Goal: Task Accomplishment & Management: Manage account settings

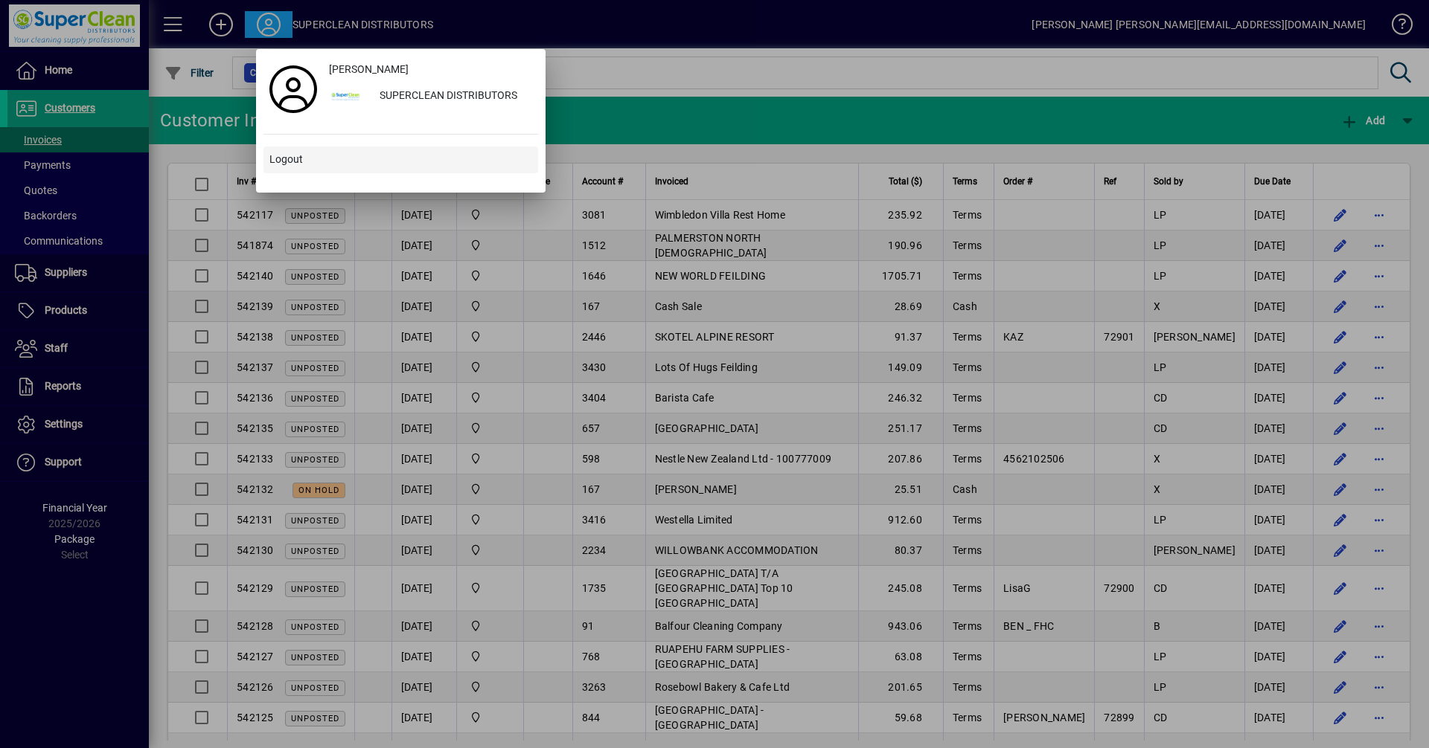
click at [282, 158] on span "Logout" at bounding box center [285, 160] width 33 height 16
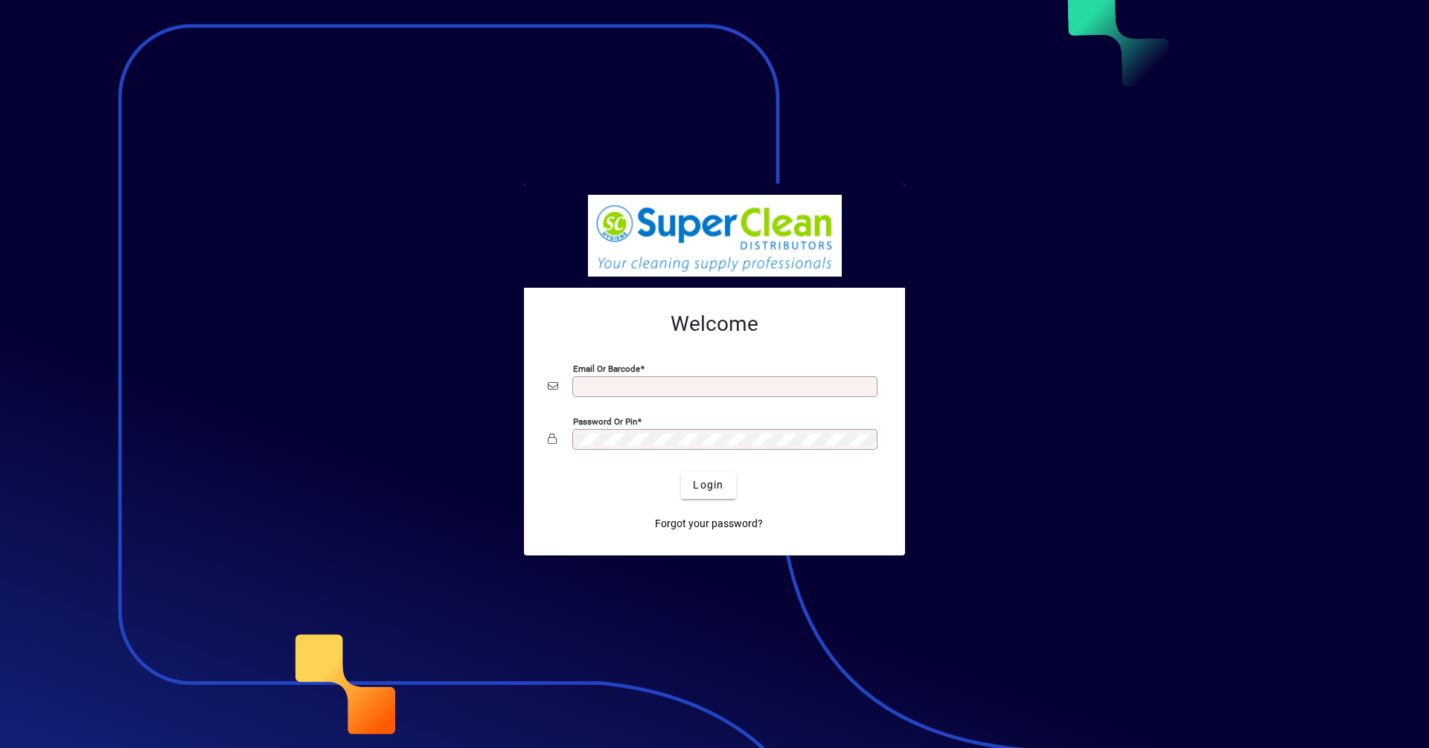
type input "**********"
click at [1415, 0] on div at bounding box center [714, 374] width 1429 height 748
